Goal: Task Accomplishment & Management: Use online tool/utility

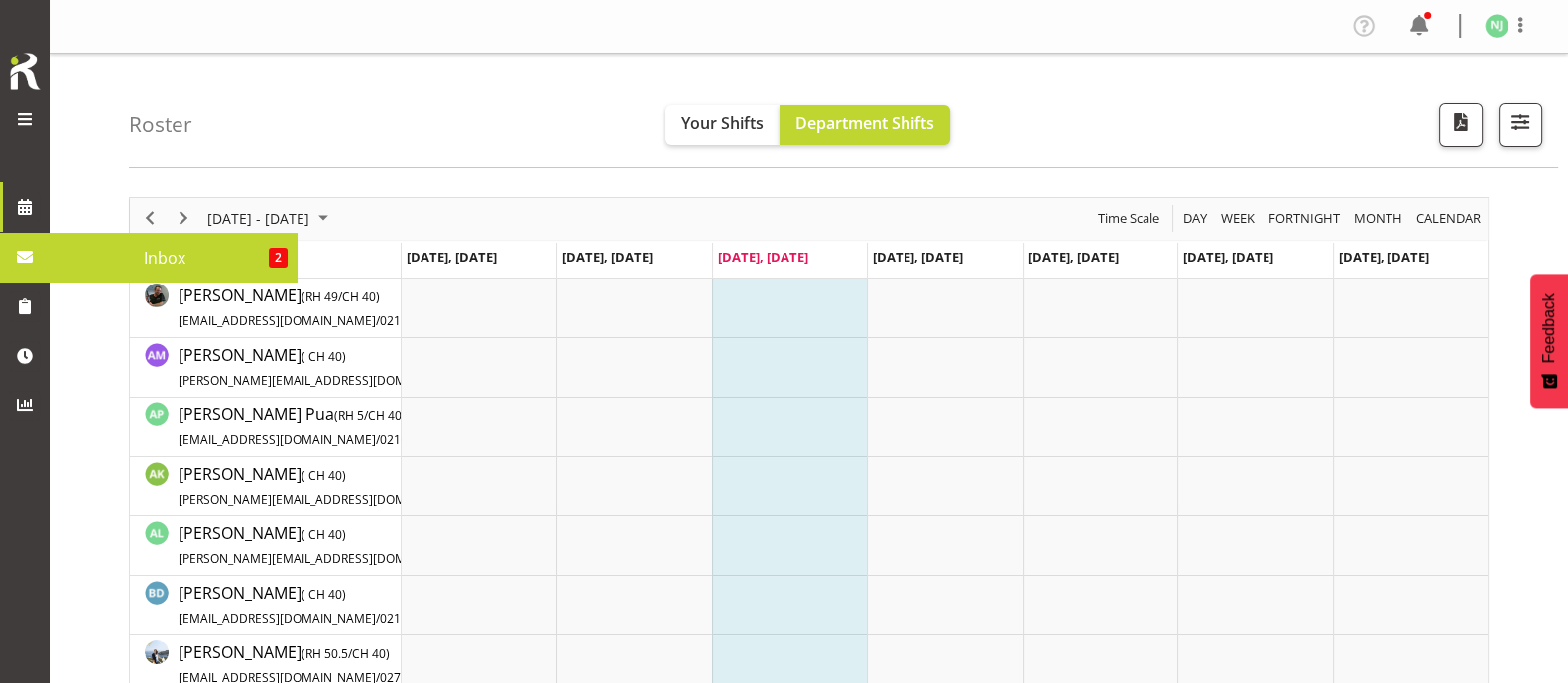
click at [144, 260] on span "Inbox" at bounding box center [163, 258] width 209 height 30
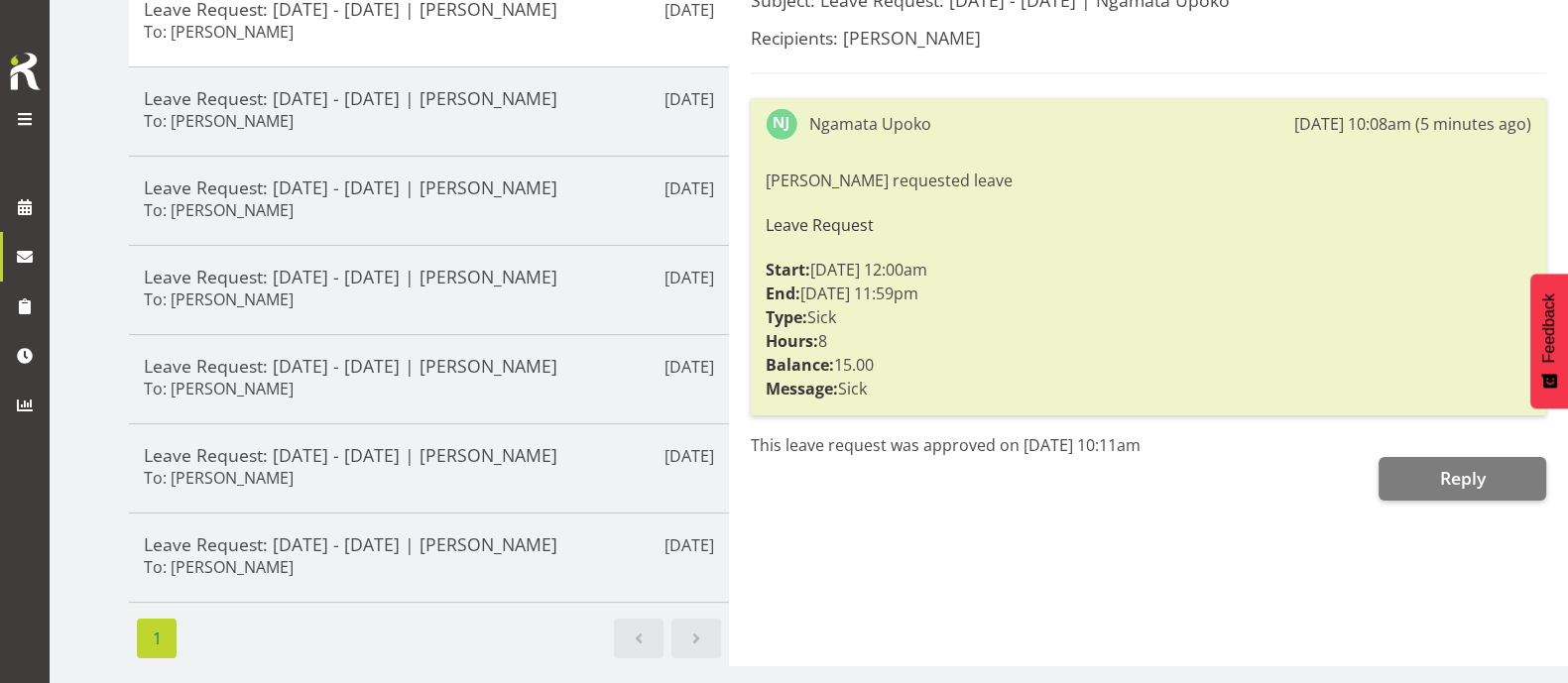
scroll to position [311, 0]
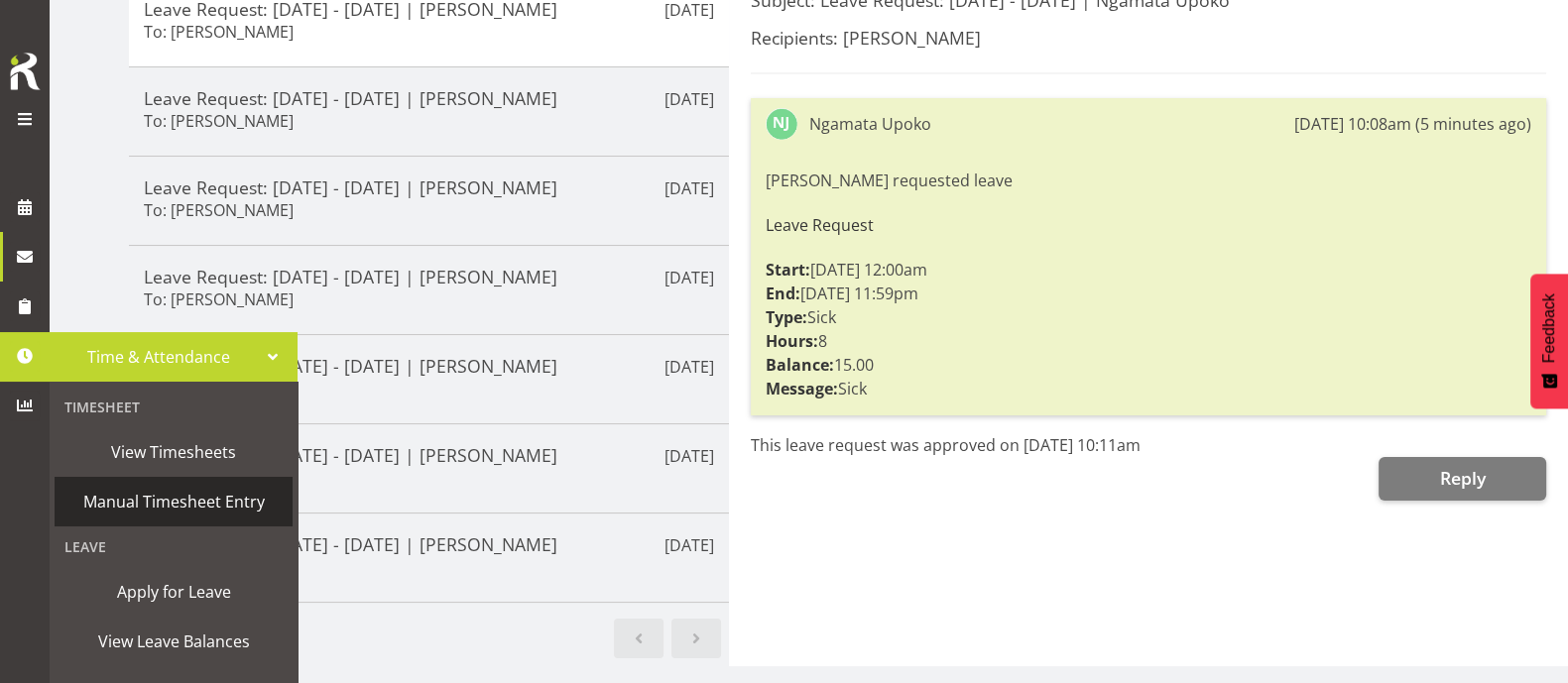
click at [196, 502] on span "Manual Timesheet Entry" at bounding box center [173, 502] width 218 height 30
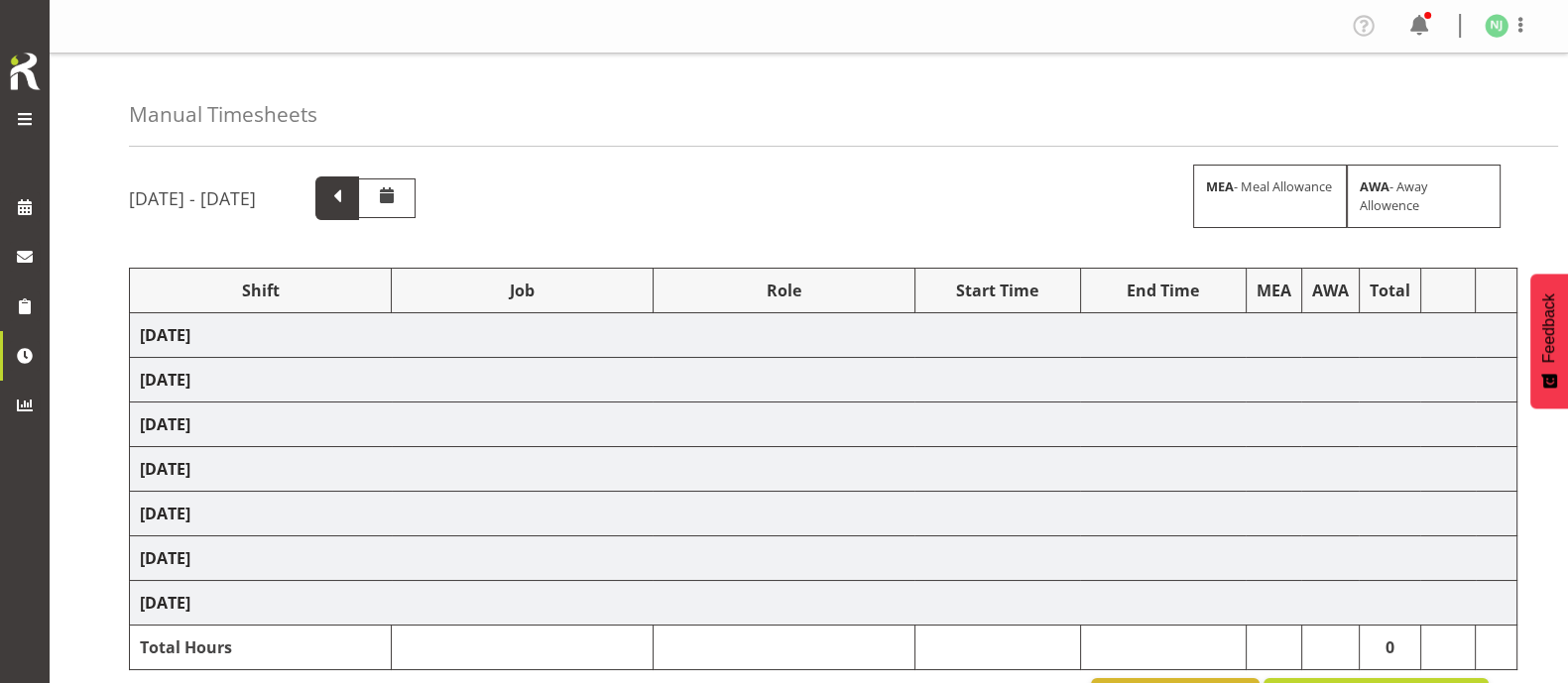
click at [350, 206] on span at bounding box center [337, 196] width 26 height 26
select select "38155"
select select "69"
select select "38155"
select select "69"
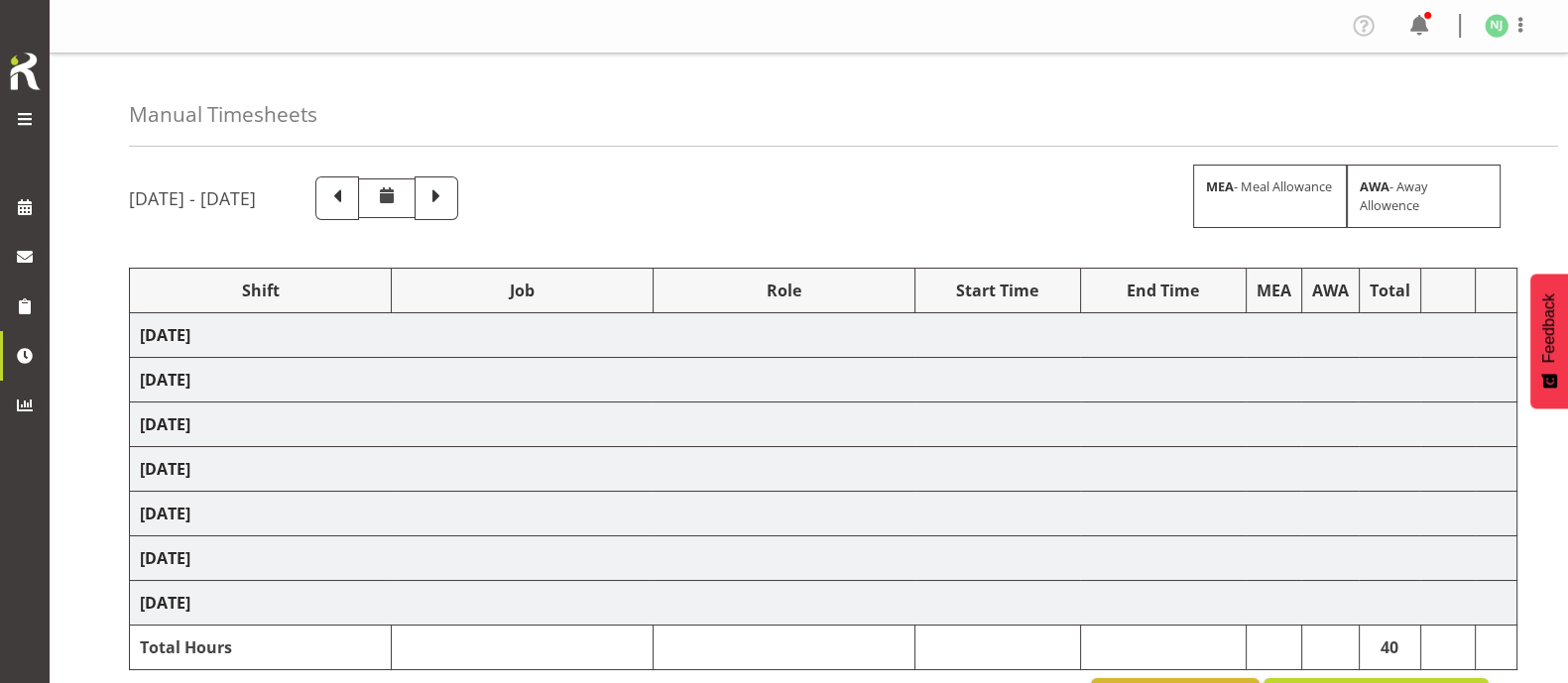
select select "38155"
select select "69"
select select "38155"
select select "69"
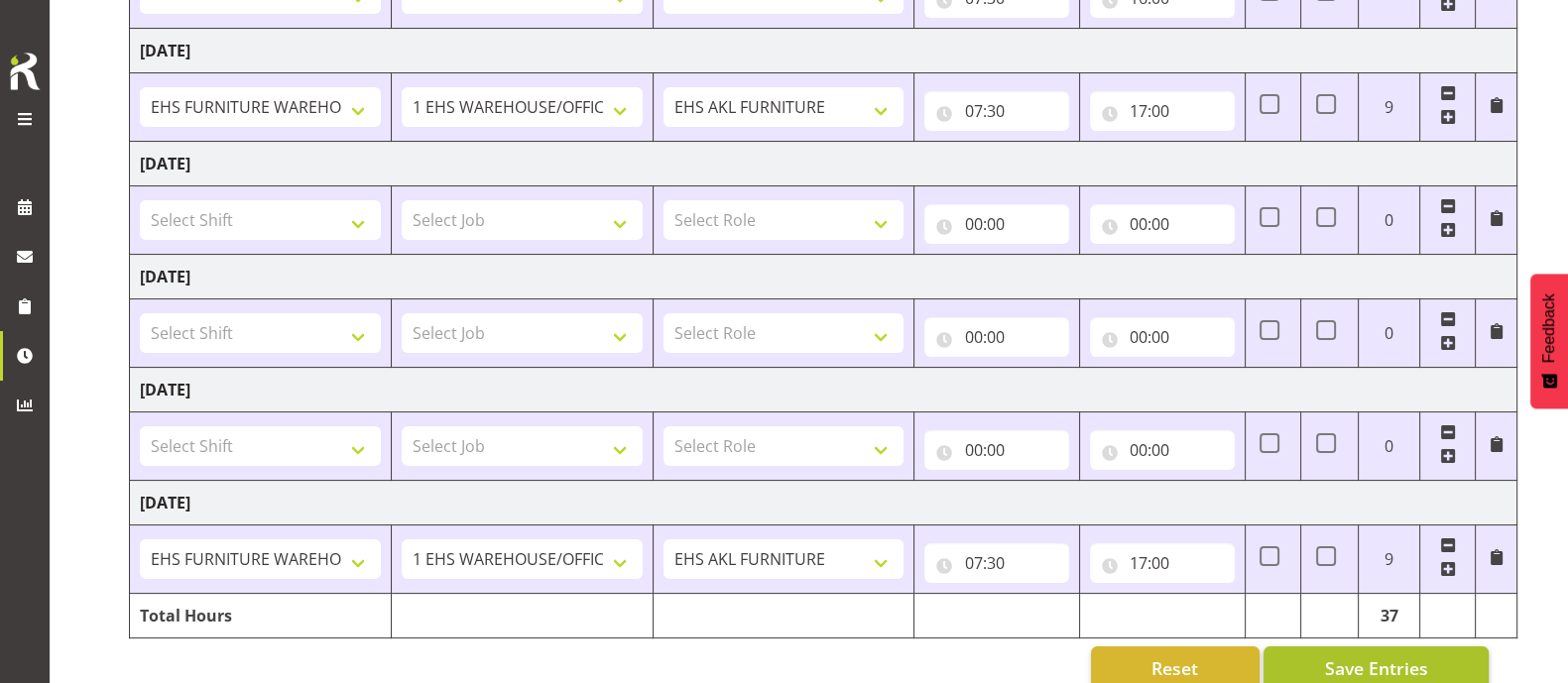
scroll to position [548, 0]
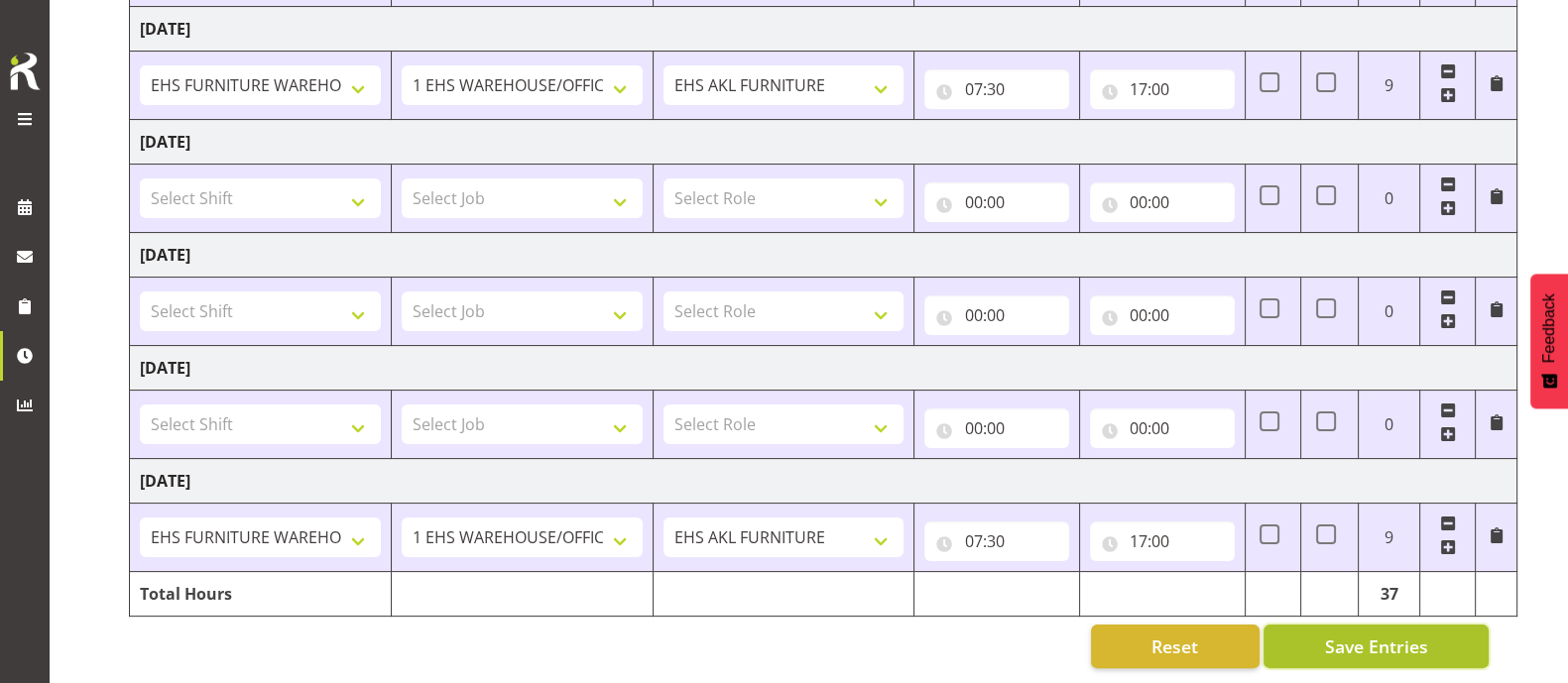
click at [1355, 634] on span "Save Entries" at bounding box center [1375, 647] width 103 height 26
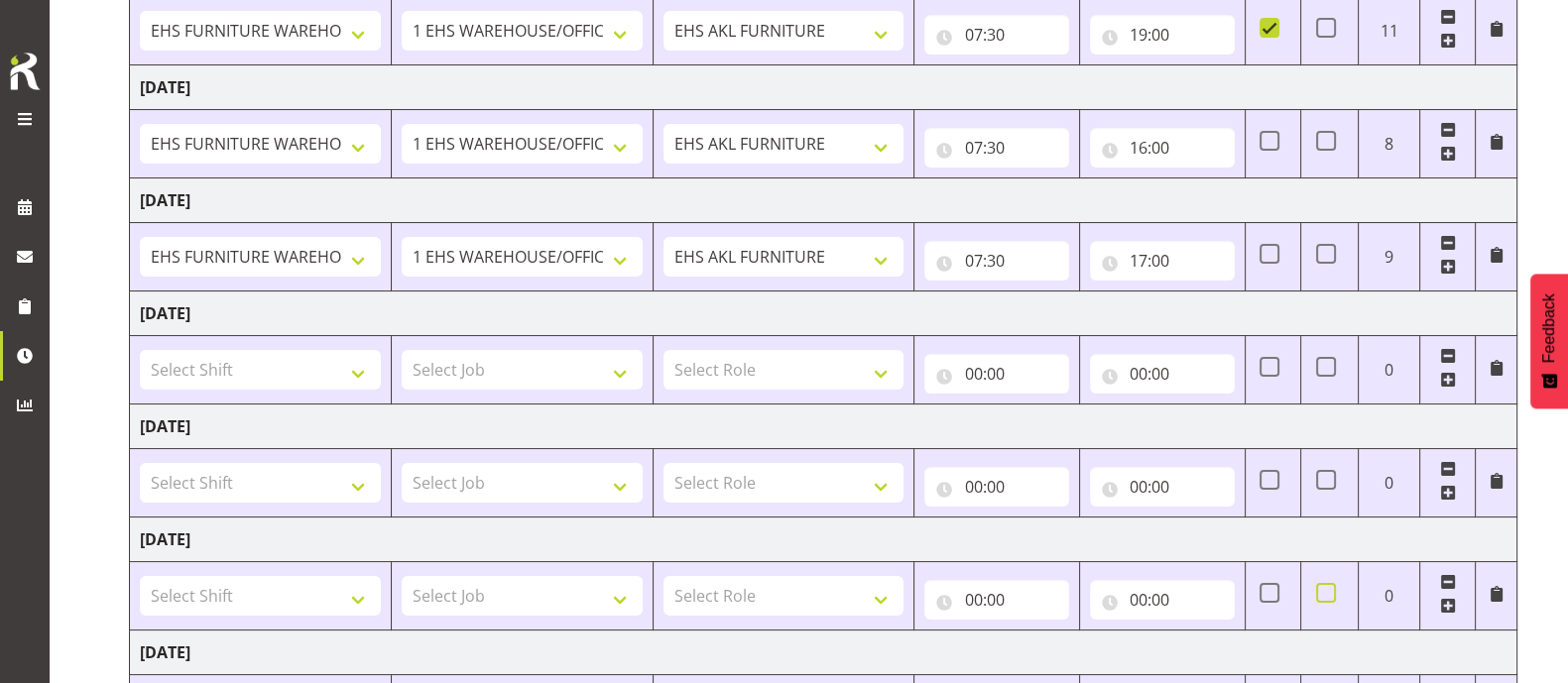
scroll to position [0, 0]
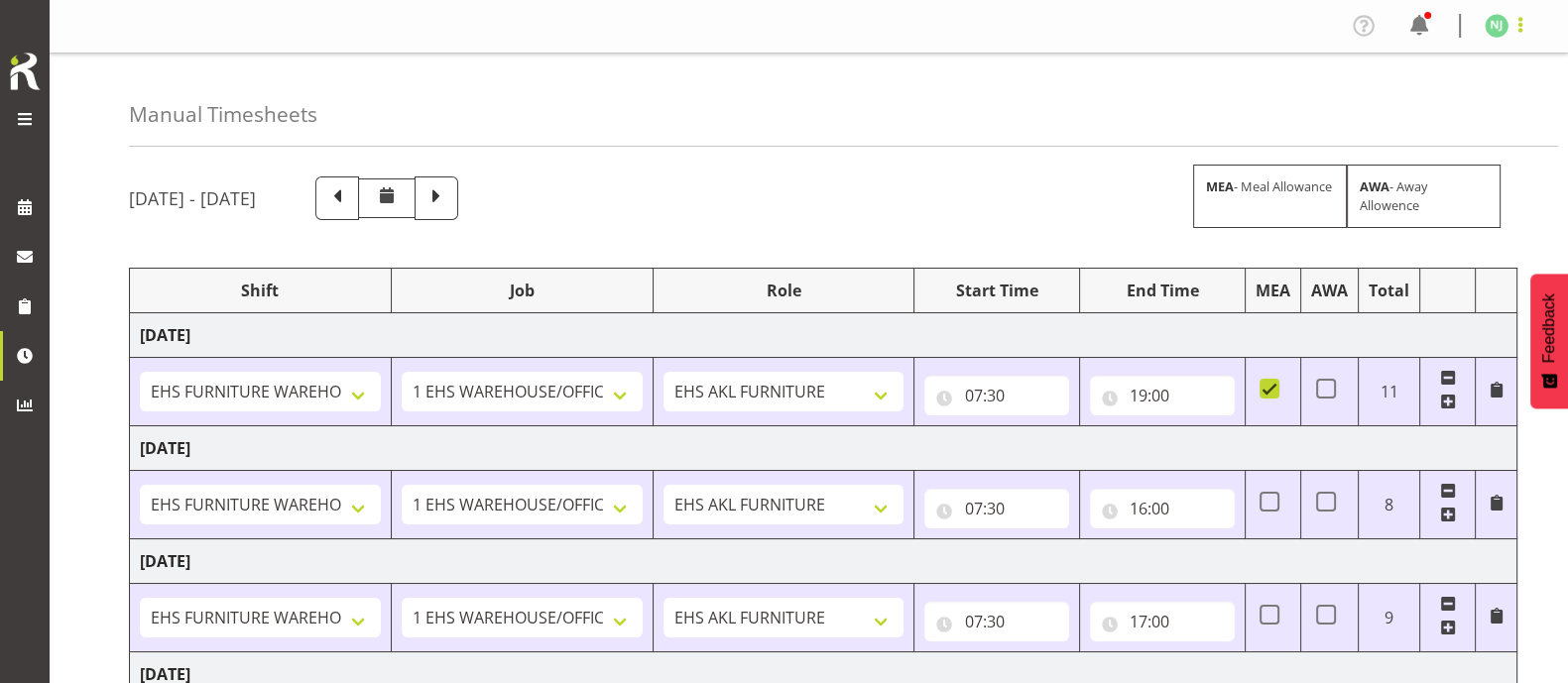
click at [1526, 22] on span at bounding box center [1520, 25] width 24 height 24
click at [1419, 106] on link "Log Out" at bounding box center [1437, 104] width 190 height 36
